Goal: Task Accomplishment & Management: Use online tool/utility

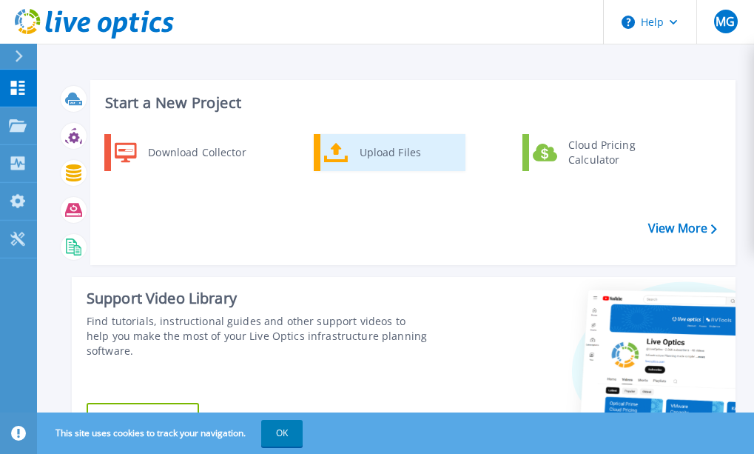
click at [357, 149] on div "Upload Files" at bounding box center [406, 153] width 109 height 30
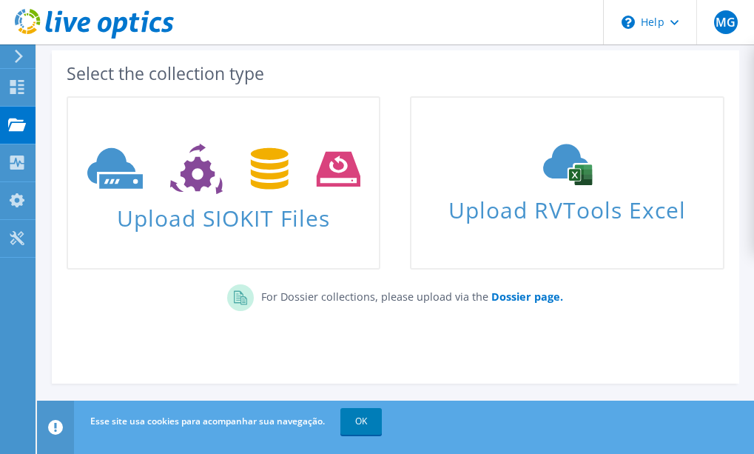
scroll to position [92, 0]
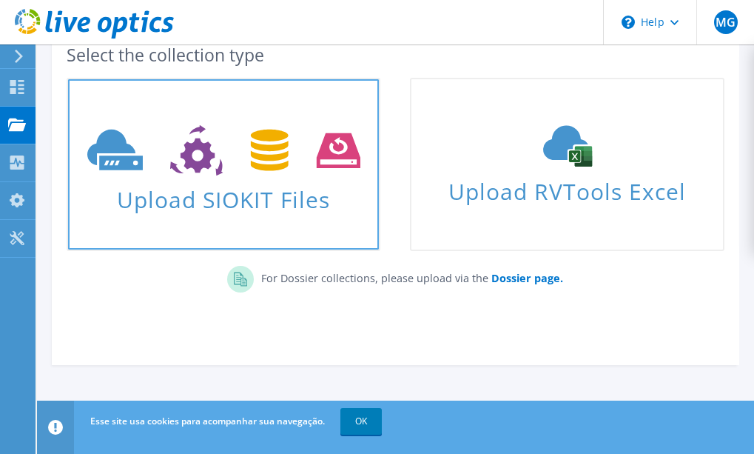
click at [249, 165] on icon at bounding box center [223, 150] width 273 height 51
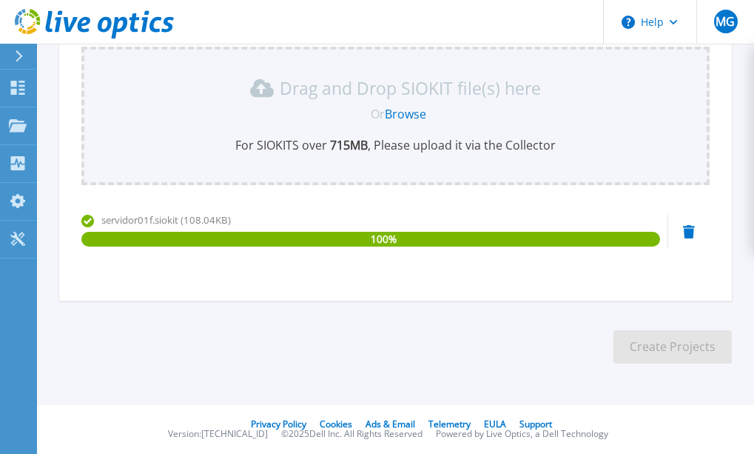
scroll to position [293, 0]
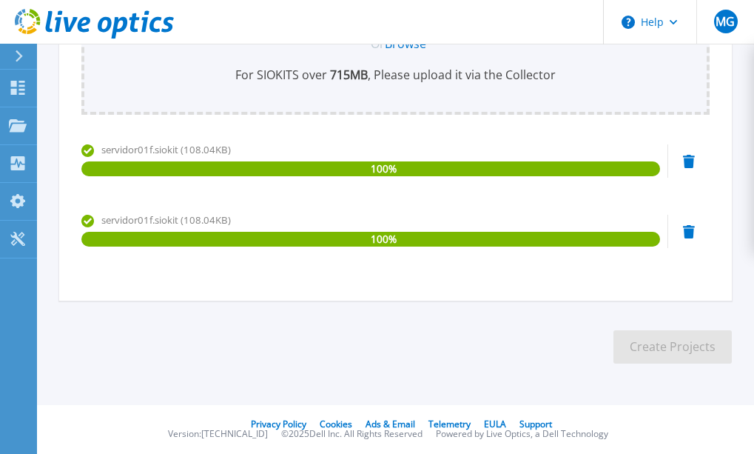
click at [693, 160] on icon at bounding box center [689, 161] width 12 height 13
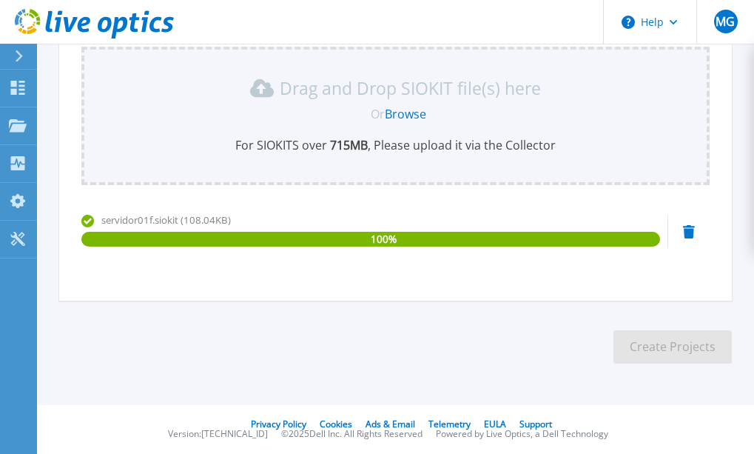
scroll to position [223, 0]
click at [454, 340] on section "Upload SIOKIT You may upload multiple SIOKIT files at the same time. All the Op…" at bounding box center [395, 109] width 717 height 576
